Goal: Navigation & Orientation: Find specific page/section

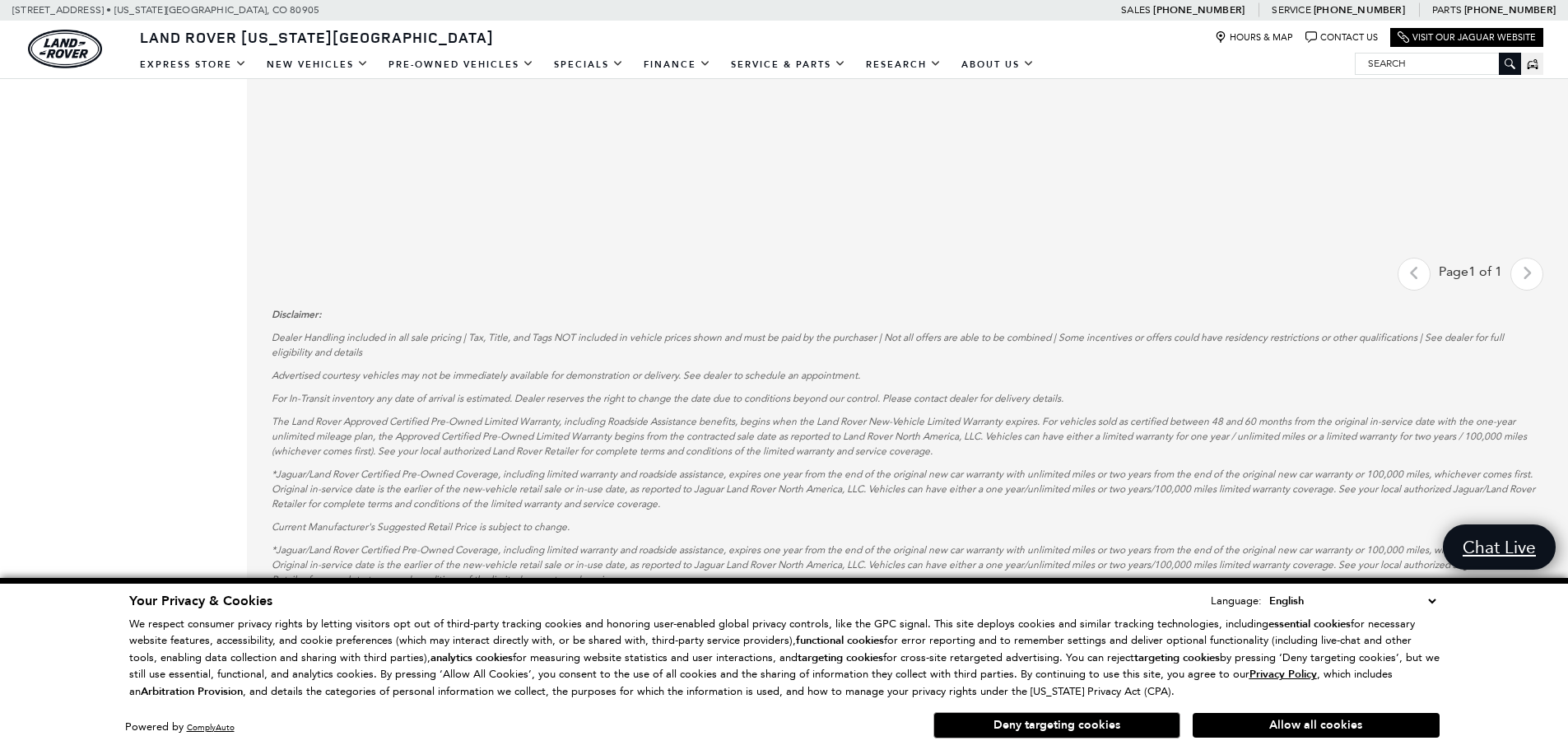
scroll to position [412, 0]
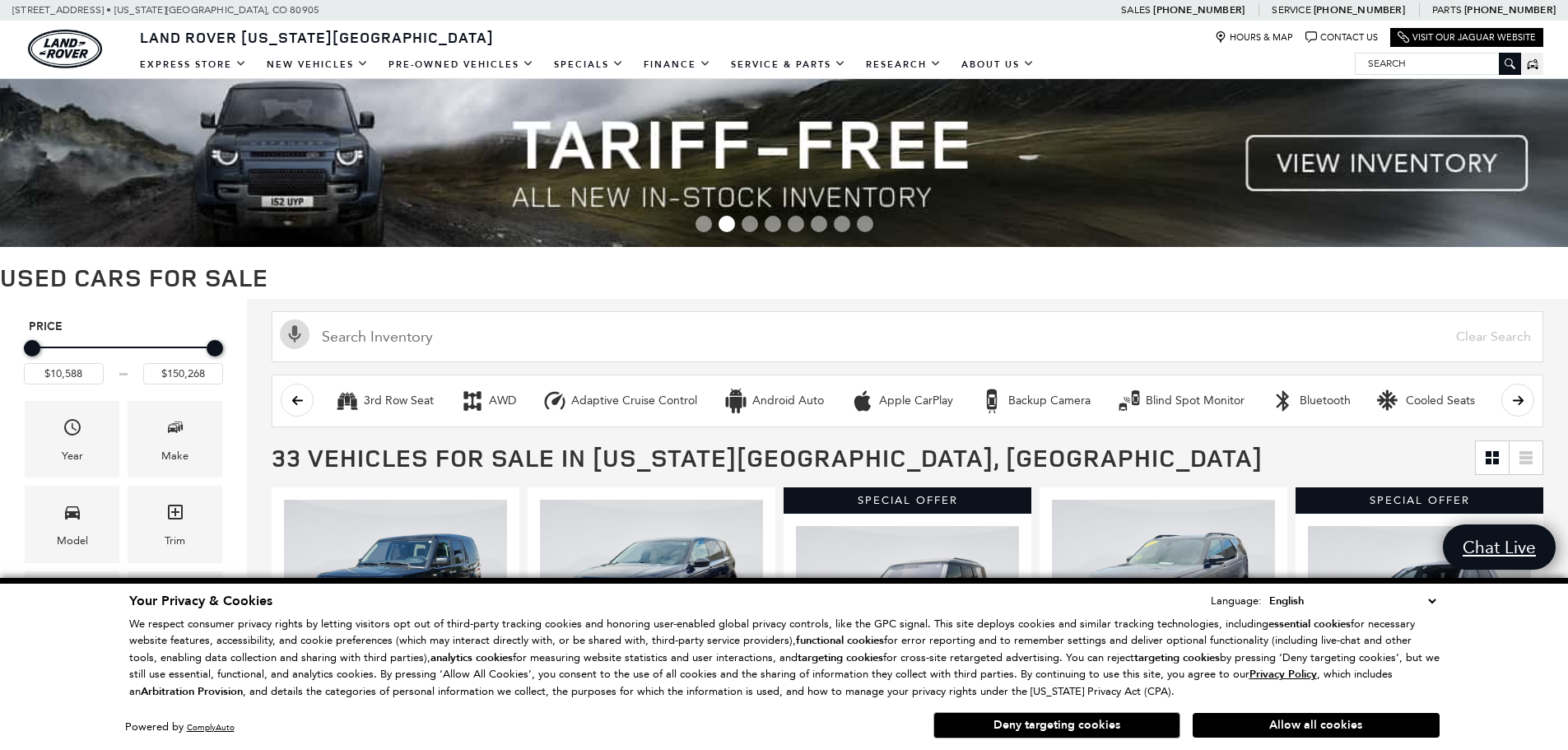
click at [1068, 725] on button "Deny targeting cookies" at bounding box center [1056, 725] width 247 height 26
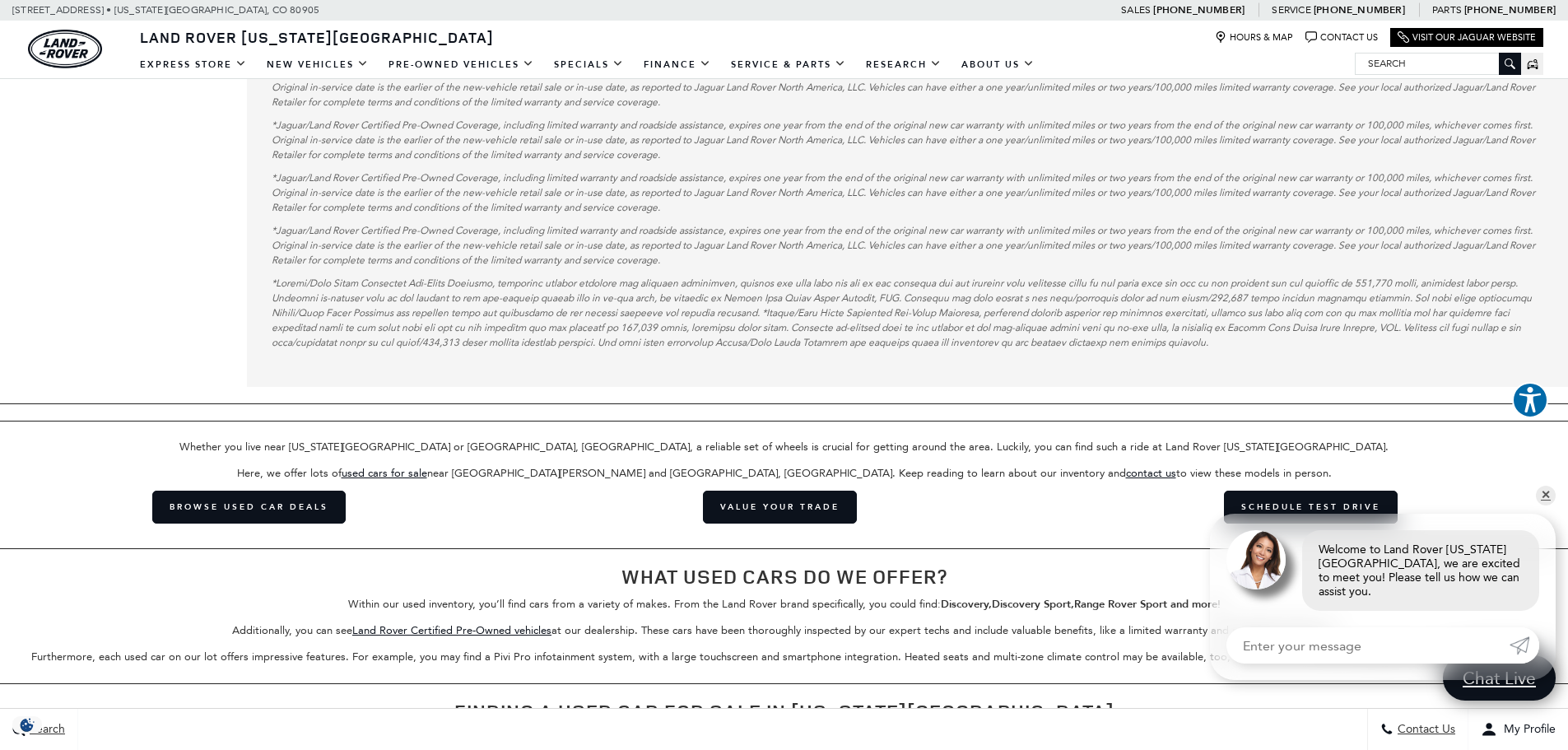
scroll to position [3540, 0]
